Goal: Use online tool/utility: Utilize a website feature to perform a specific function

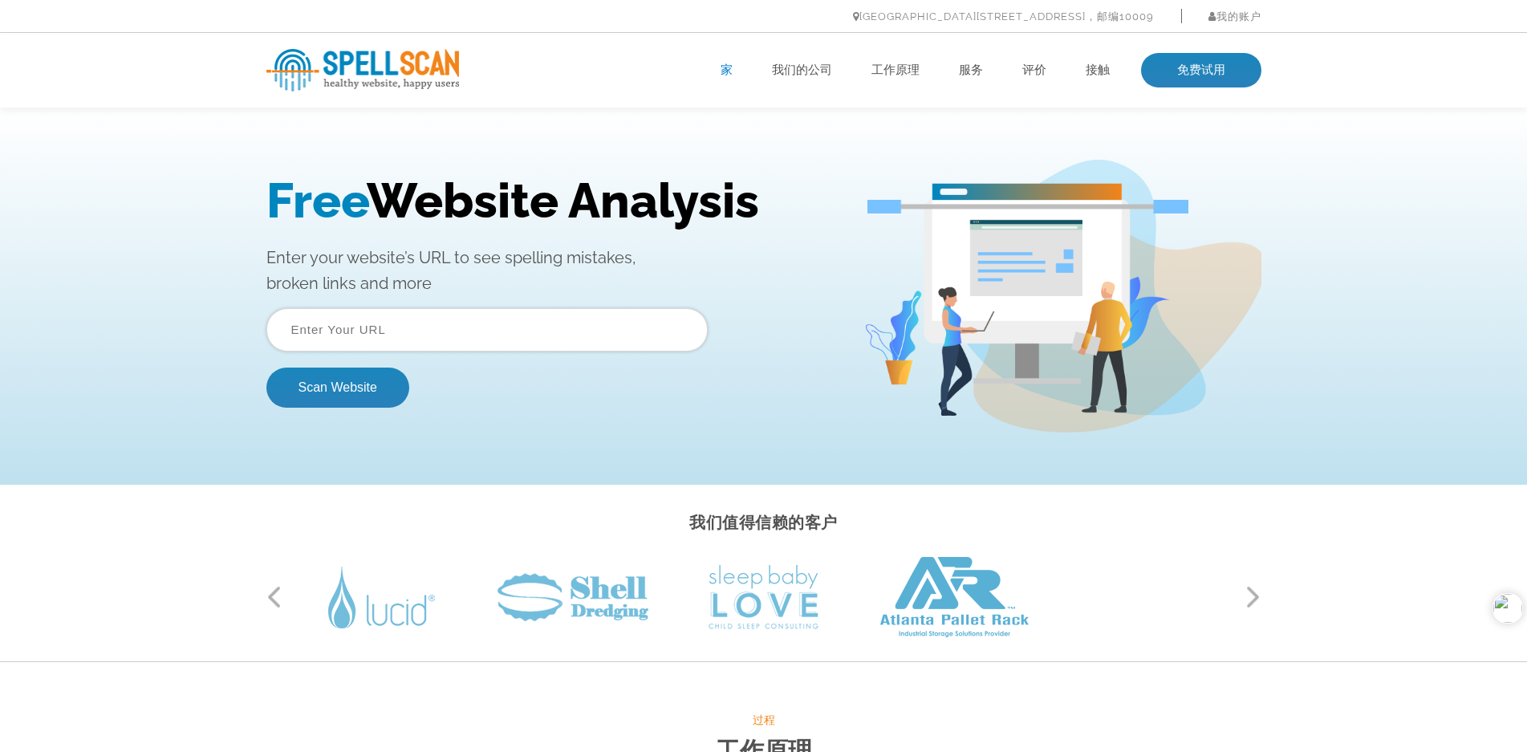
click at [732, 267] on p "Enter your website’s URL to see spelling mistakes, broken links and more" at bounding box center [552, 270] width 573 height 51
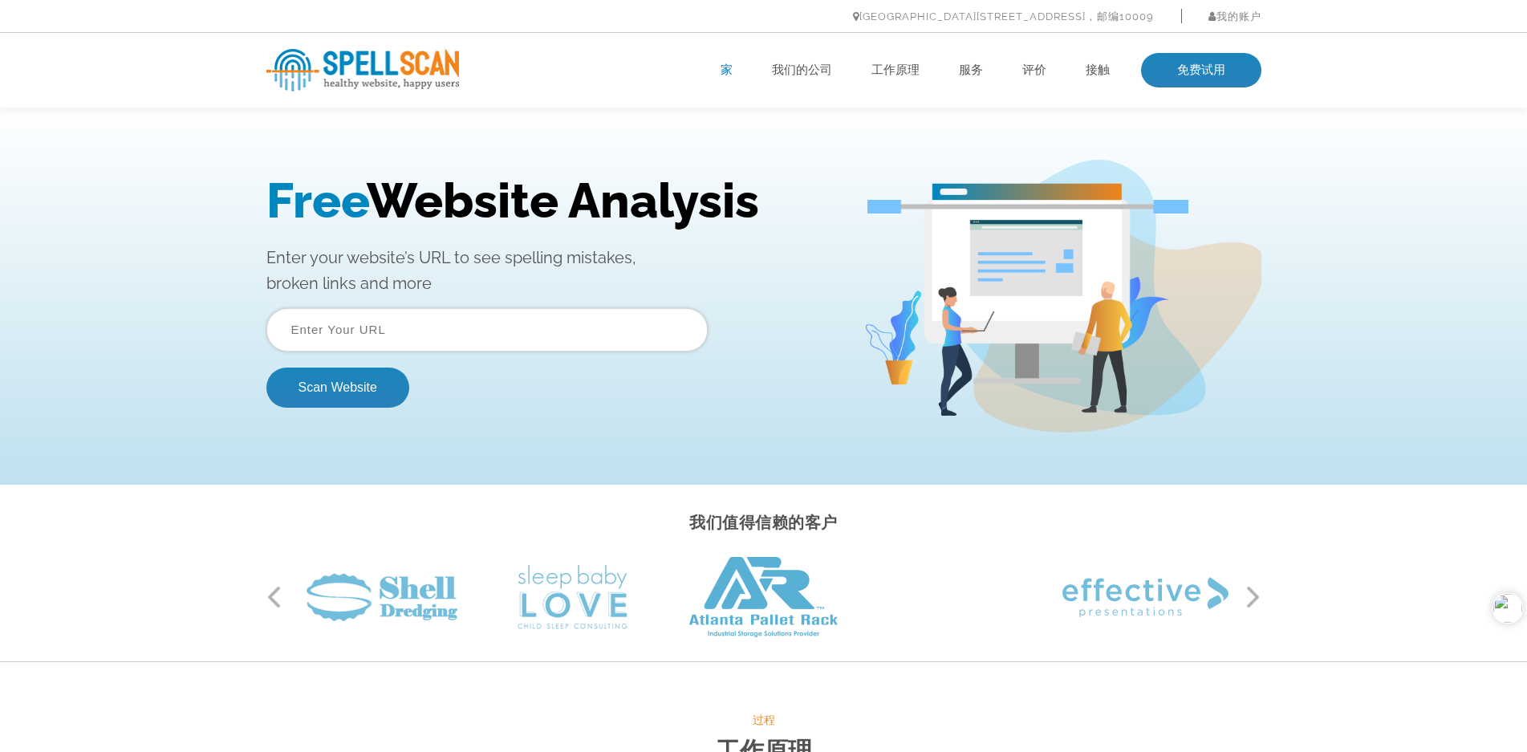
click at [417, 339] on input "text" at bounding box center [486, 329] width 441 height 43
type input "https://www.cncrouter.cn"
click at [373, 399] on button "Scan Website" at bounding box center [337, 388] width 143 height 40
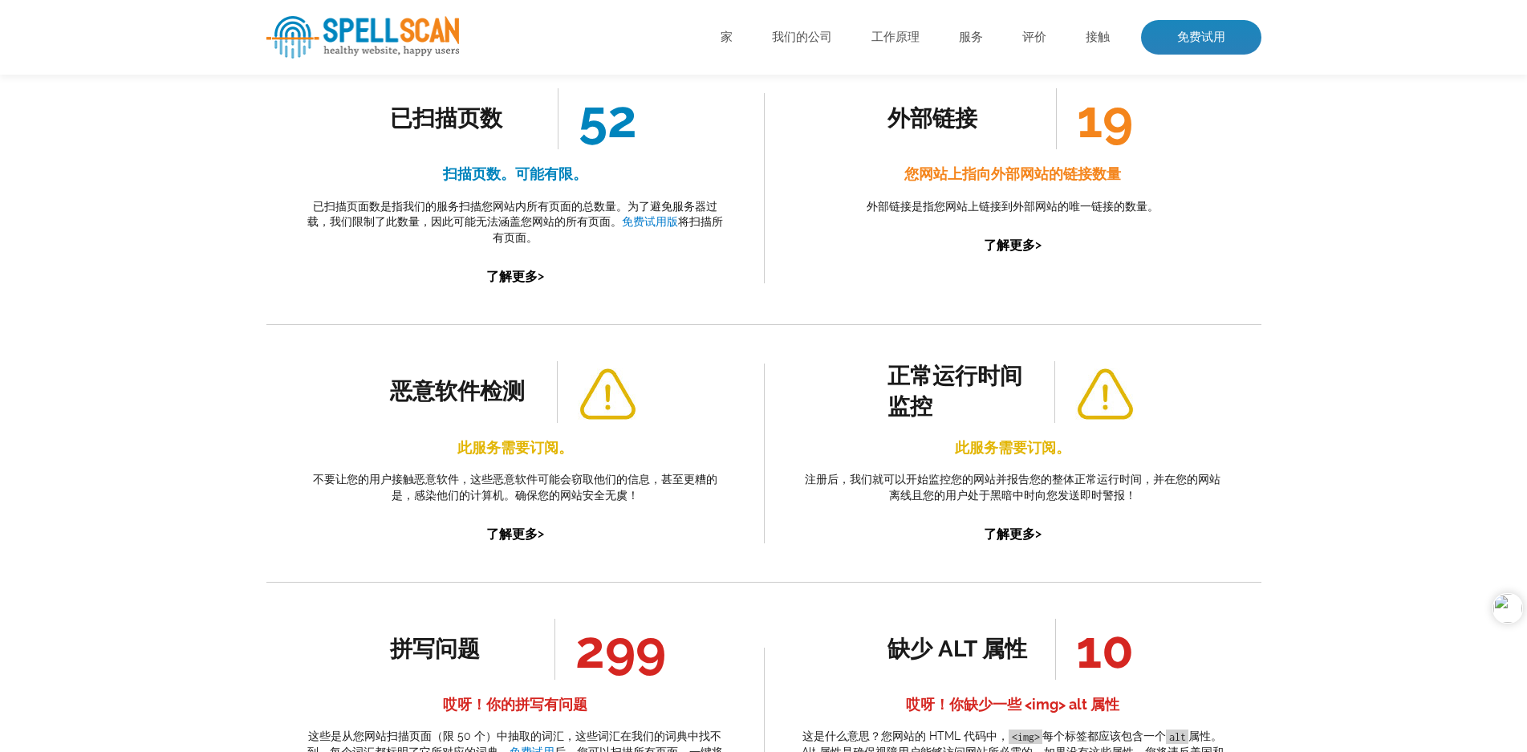
scroll to position [482, 0]
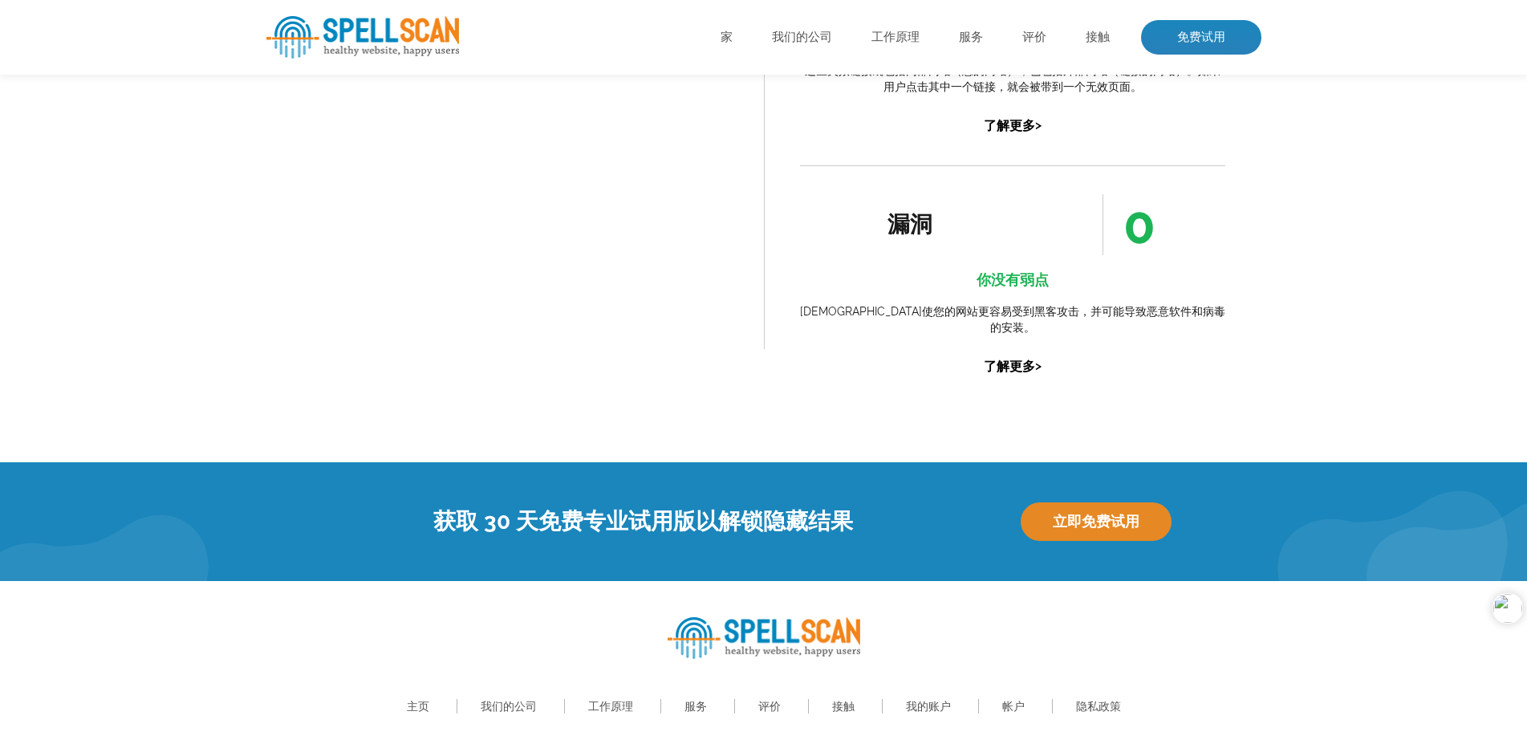
scroll to position [1856, 0]
